Goal: Task Accomplishment & Management: Complete application form

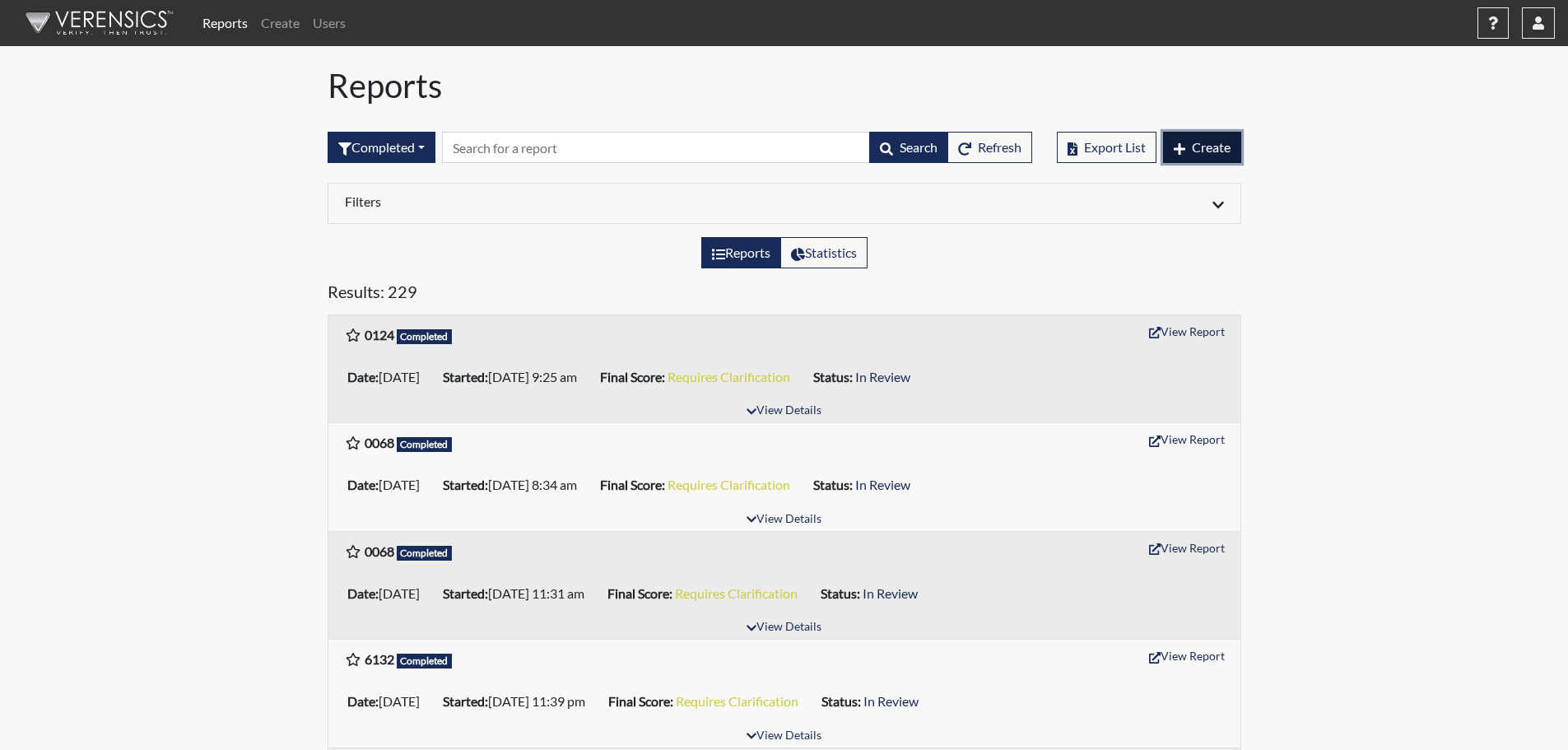
click at [1220, 149] on span "Create" at bounding box center [1211, 147] width 39 height 16
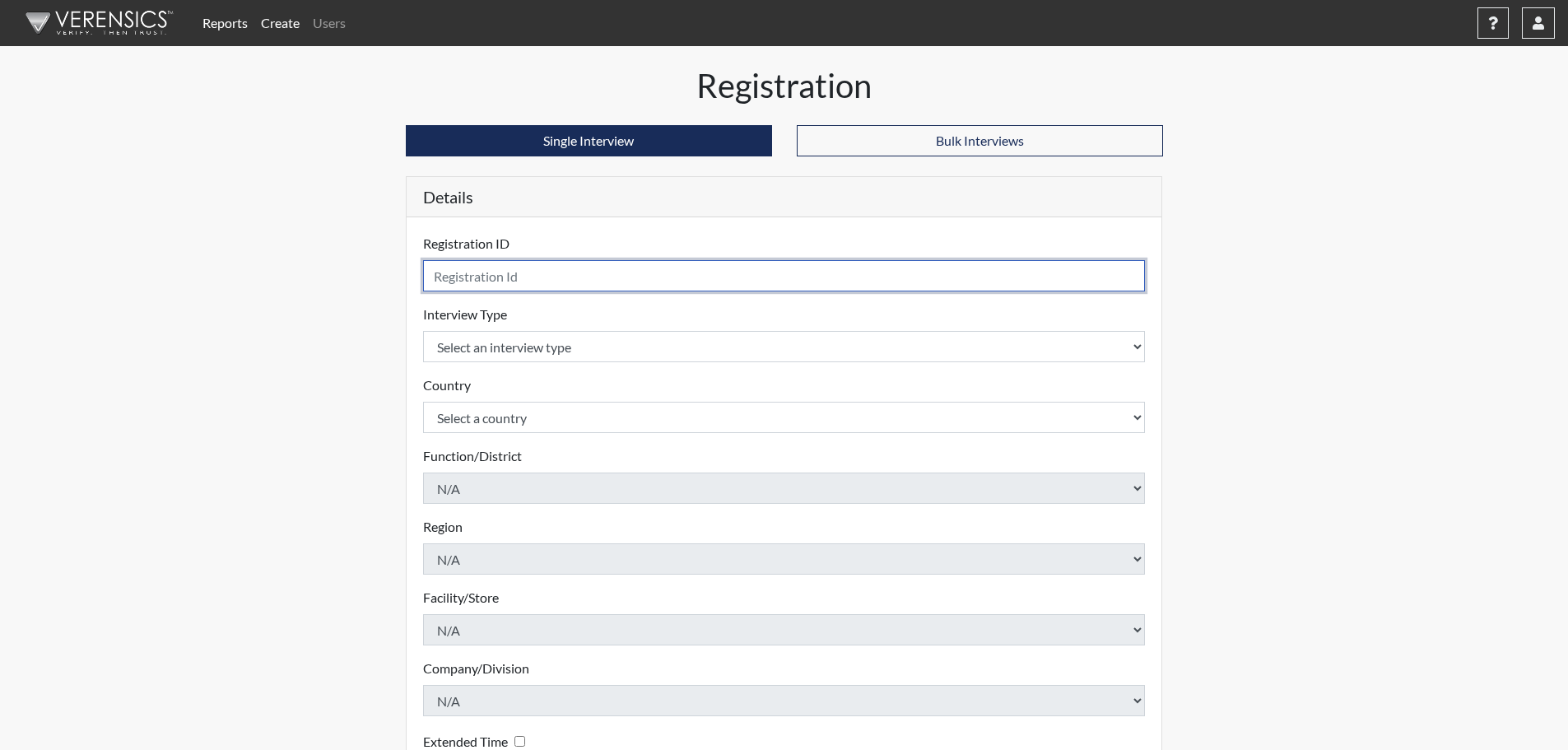
click at [525, 285] on input "text" at bounding box center [784, 276] width 723 height 31
type input "5910"
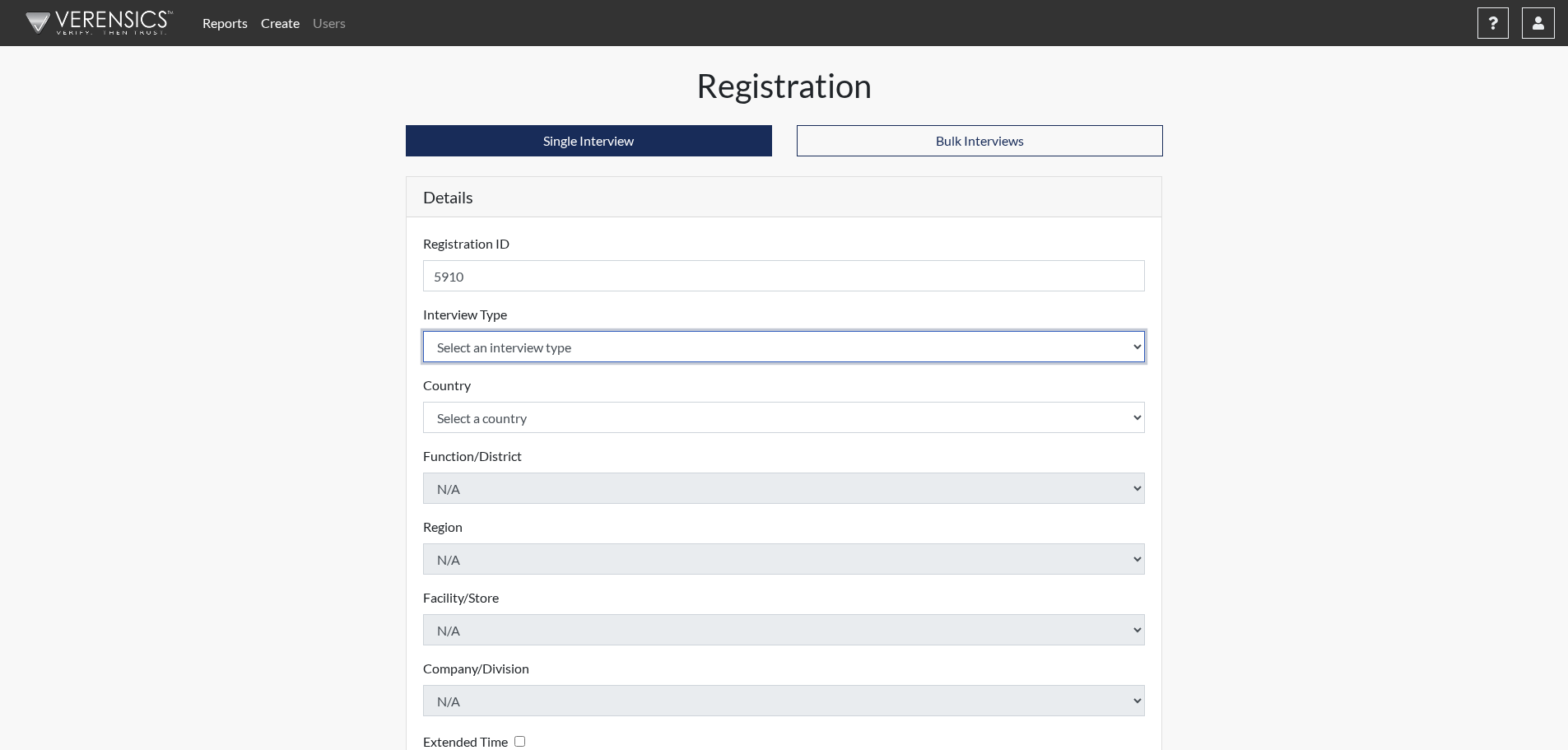
click at [500, 360] on select "Select an interview type Pre-Employment" at bounding box center [784, 347] width 723 height 31
select select "c2470aee-a530-11ea-a930-026c882af335"
click at [423, 332] on select "Select an interview type Pre-Employment" at bounding box center [784, 347] width 723 height 31
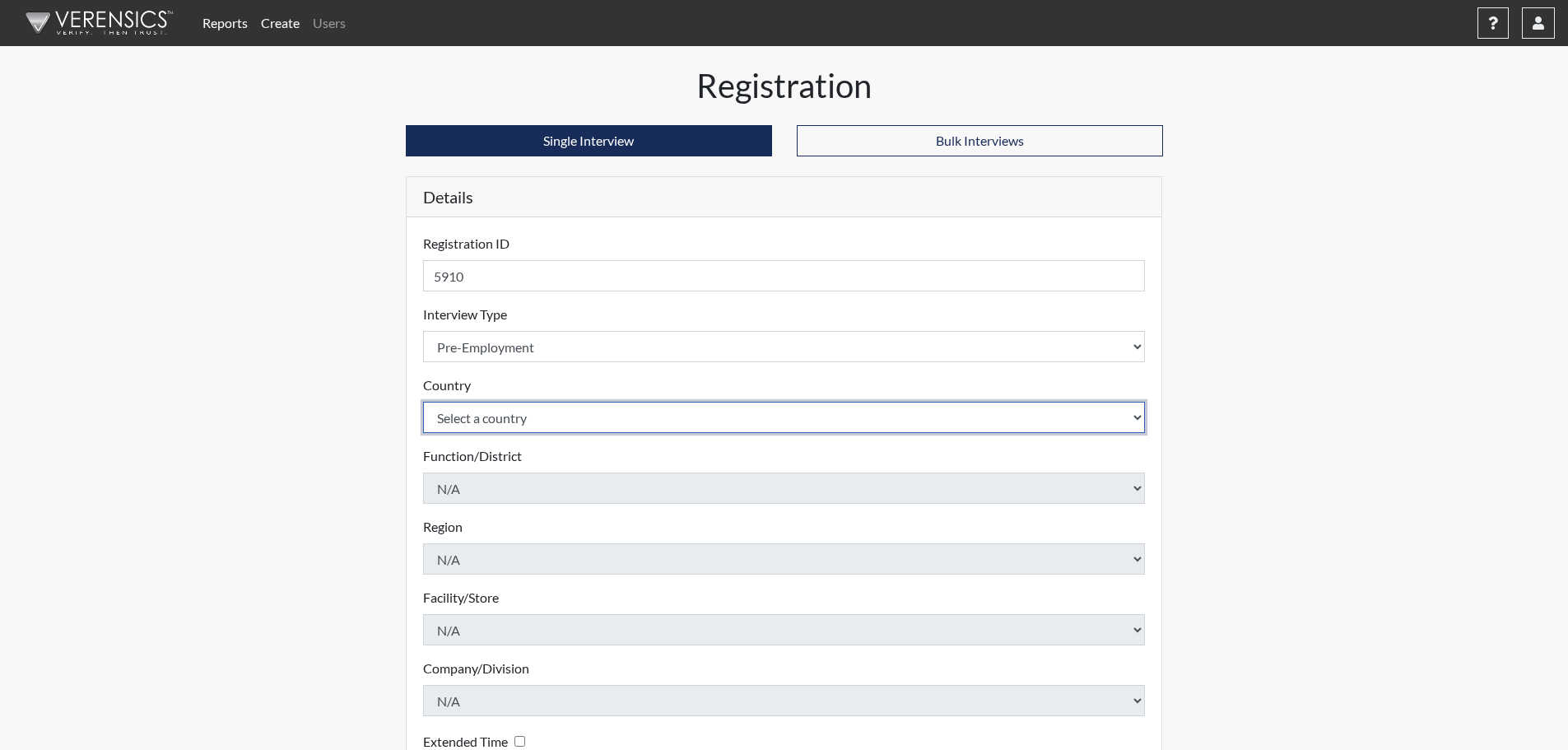
click at [477, 420] on select "Select a country [GEOGRAPHIC_DATA] [GEOGRAPHIC_DATA]" at bounding box center [784, 416] width 723 height 31
select select "united-states-of-[GEOGRAPHIC_DATA]"
click at [423, 401] on select "Select a country [GEOGRAPHIC_DATA] [GEOGRAPHIC_DATA]" at bounding box center [784, 416] width 723 height 31
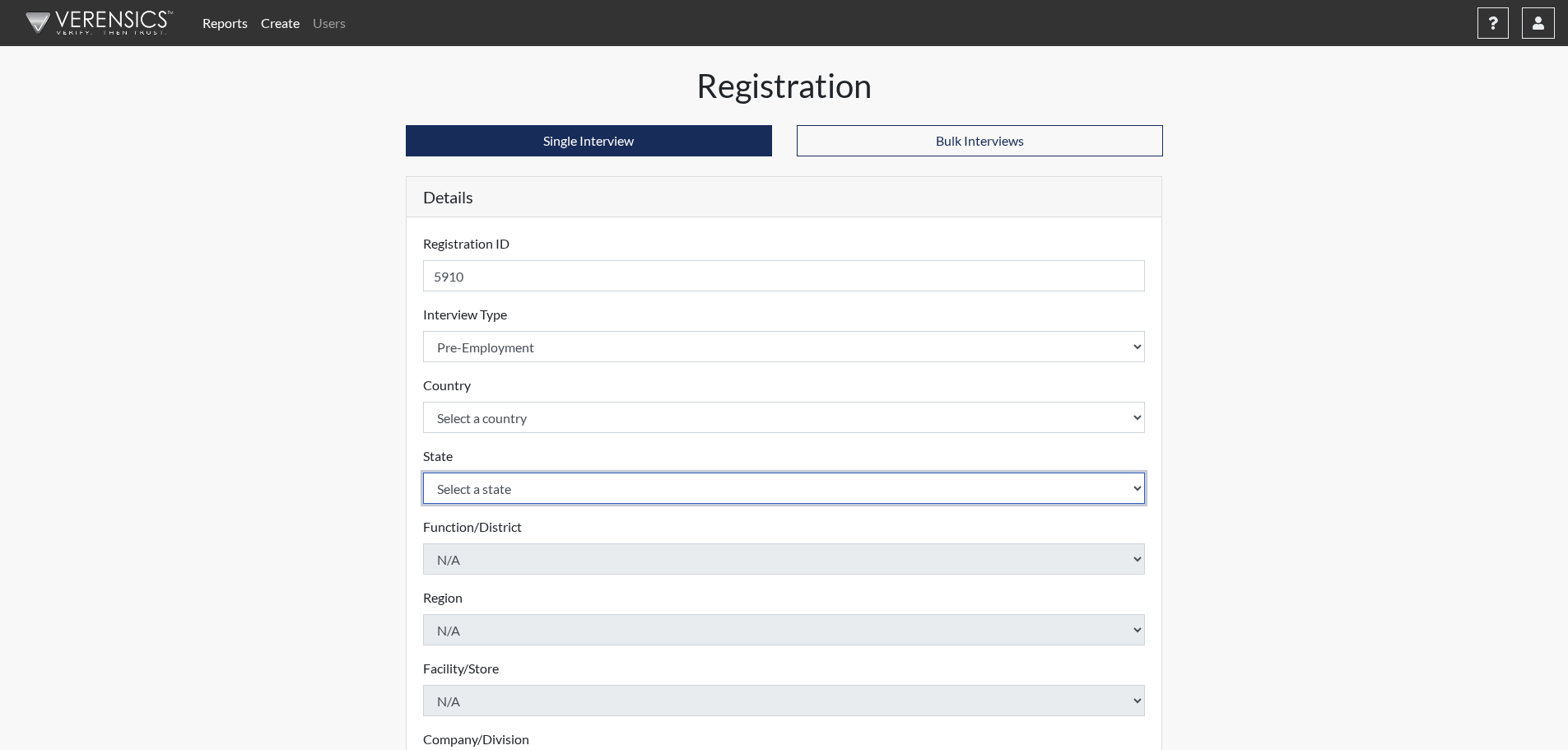
click at [482, 480] on select "Select a state [US_STATE] [US_STATE] [US_STATE] [US_STATE] [US_STATE] [US_STATE…" at bounding box center [784, 487] width 723 height 31
select select "CT"
click at [423, 472] on select "Select a state [US_STATE] [US_STATE] [US_STATE] [US_STATE] [US_STATE] [US_STATE…" at bounding box center [784, 487] width 723 height 31
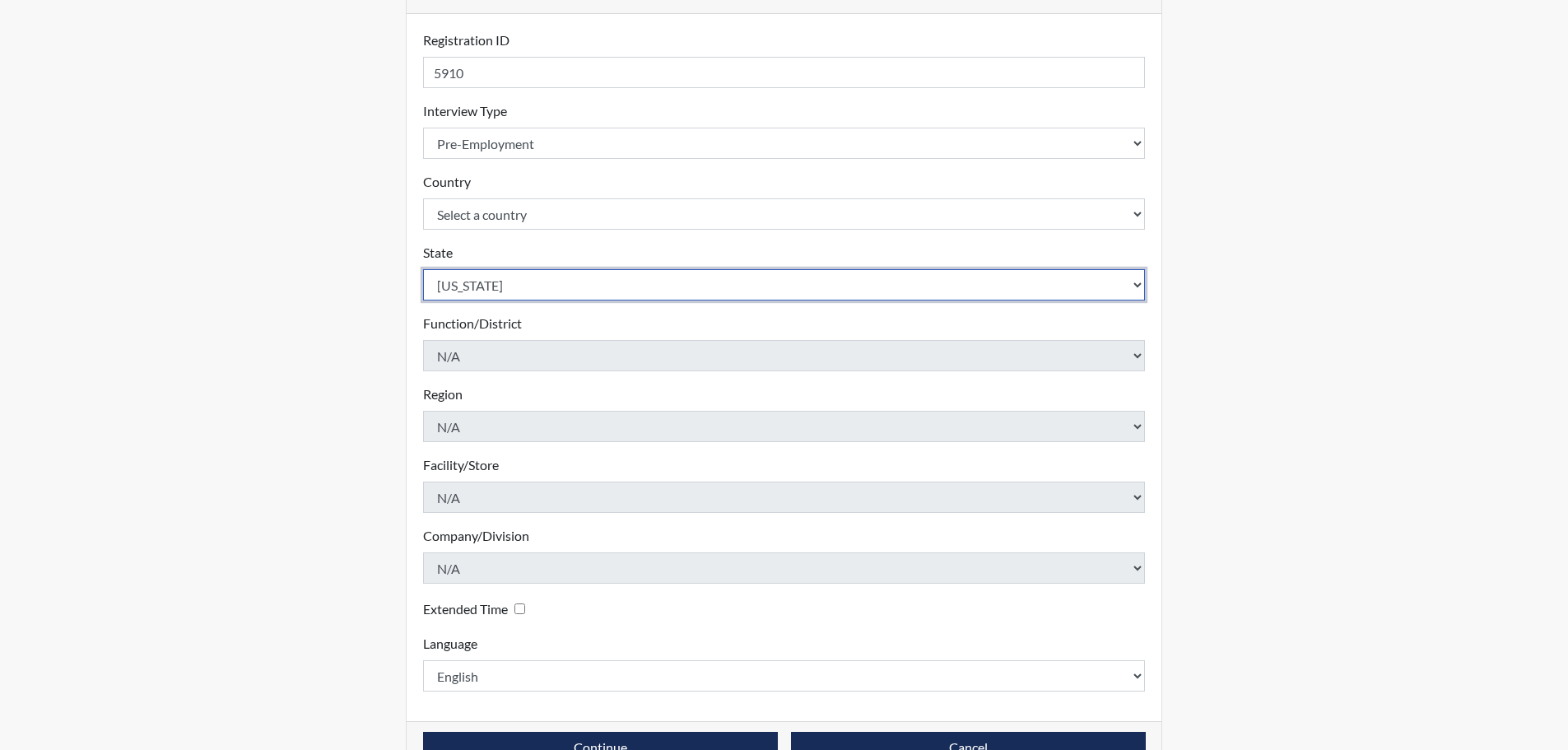
scroll to position [247, 0]
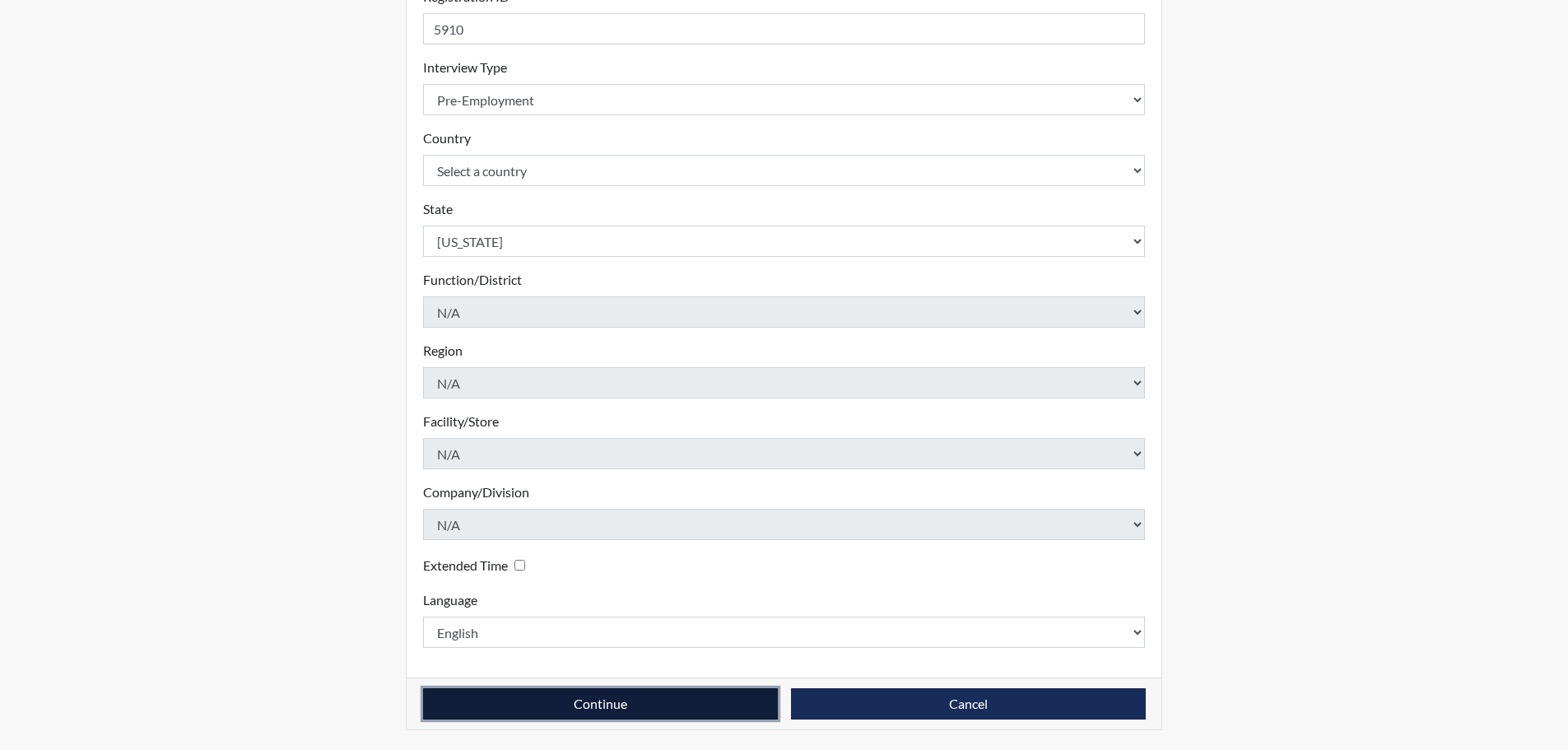
click at [651, 706] on button "Continue" at bounding box center [600, 703] width 354 height 31
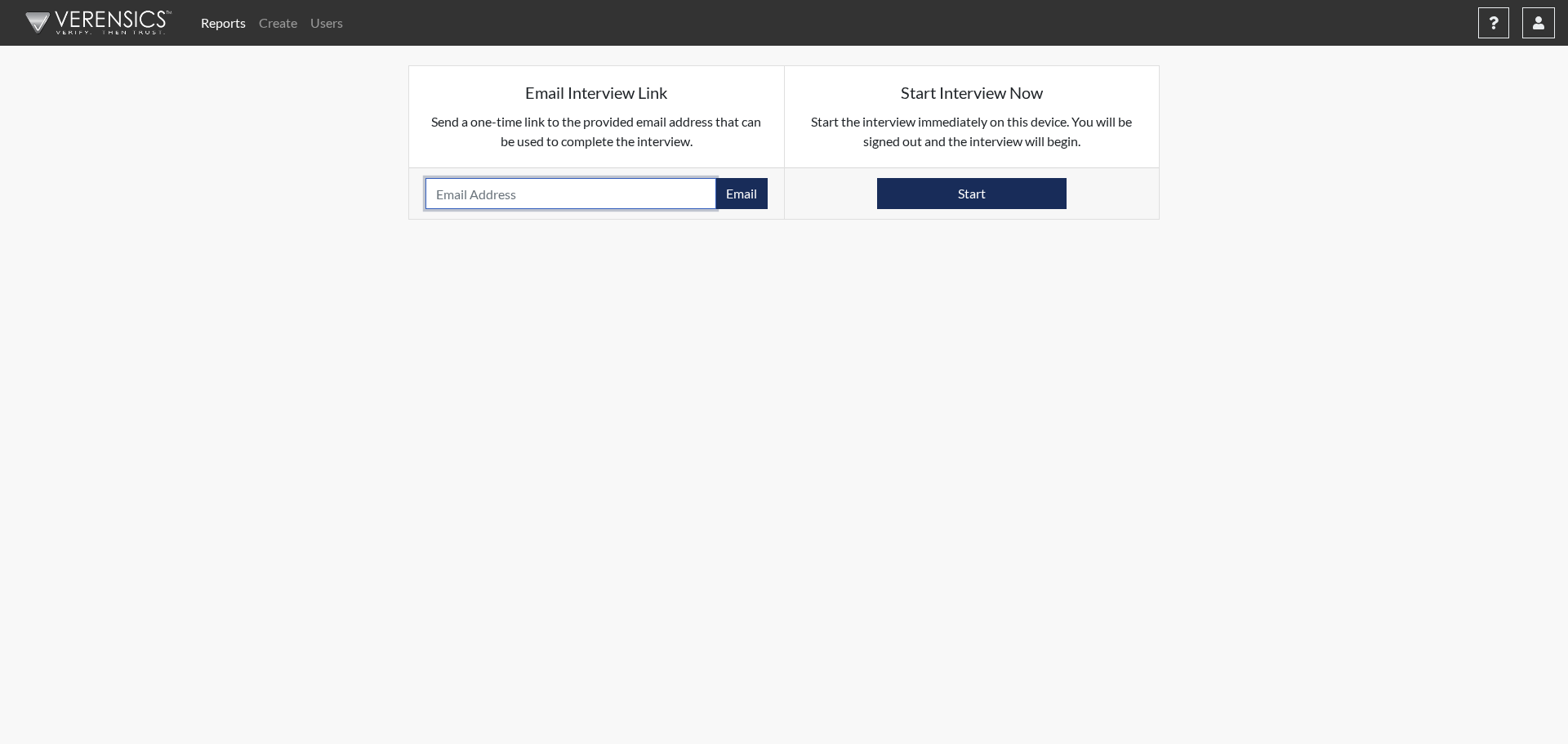
click at [493, 191] on input "email" at bounding box center [572, 193] width 291 height 31
paste input "[EMAIL_ADDRESS][DOMAIN_NAME]"
type input "[EMAIL_ADDRESS][DOMAIN_NAME]"
click at [734, 189] on button "Email" at bounding box center [741, 193] width 52 height 31
